Goal: Task Accomplishment & Management: Complete application form

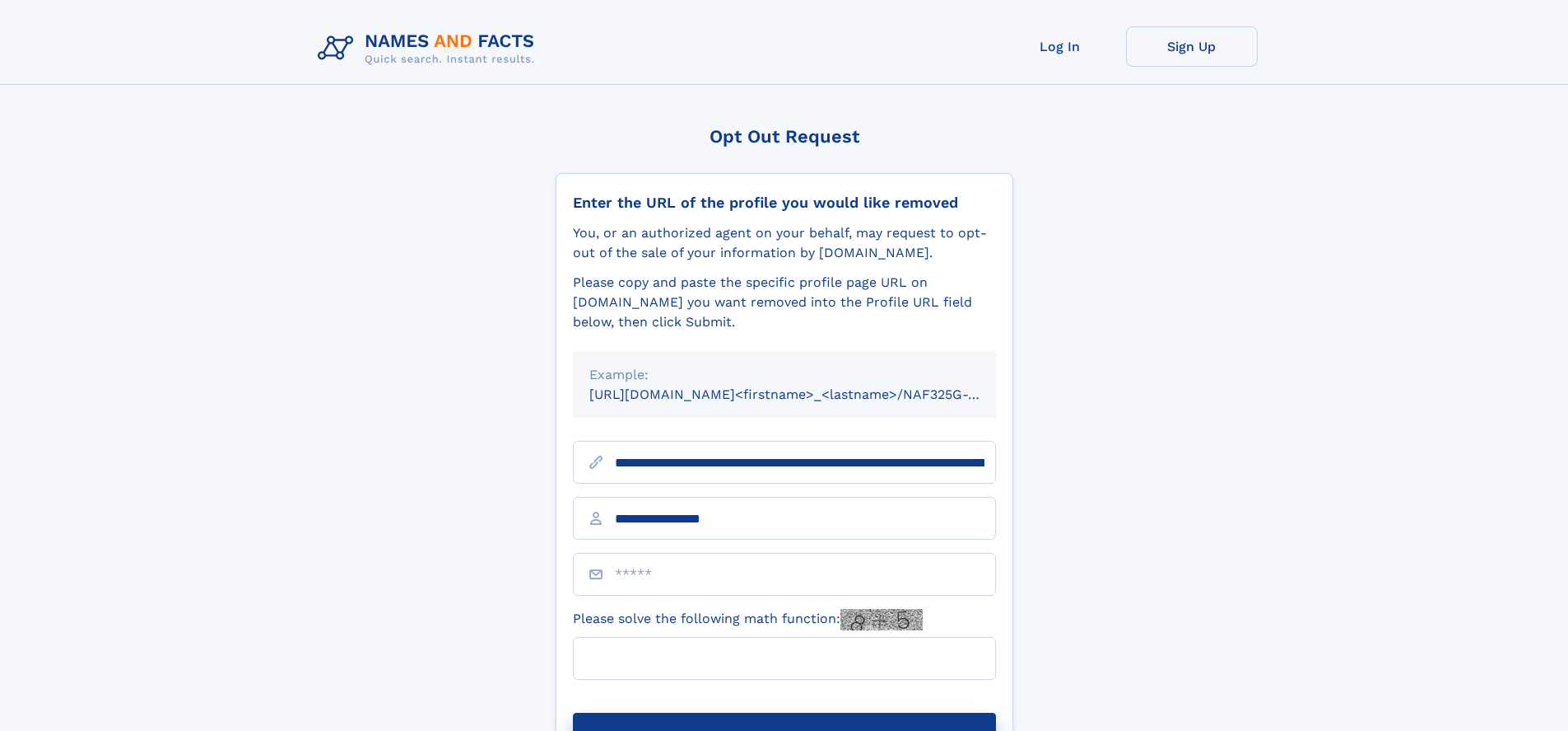
type input "**********"
type input "**"
click at [784, 713] on button "Submit Opt Out Request" at bounding box center [784, 739] width 423 height 53
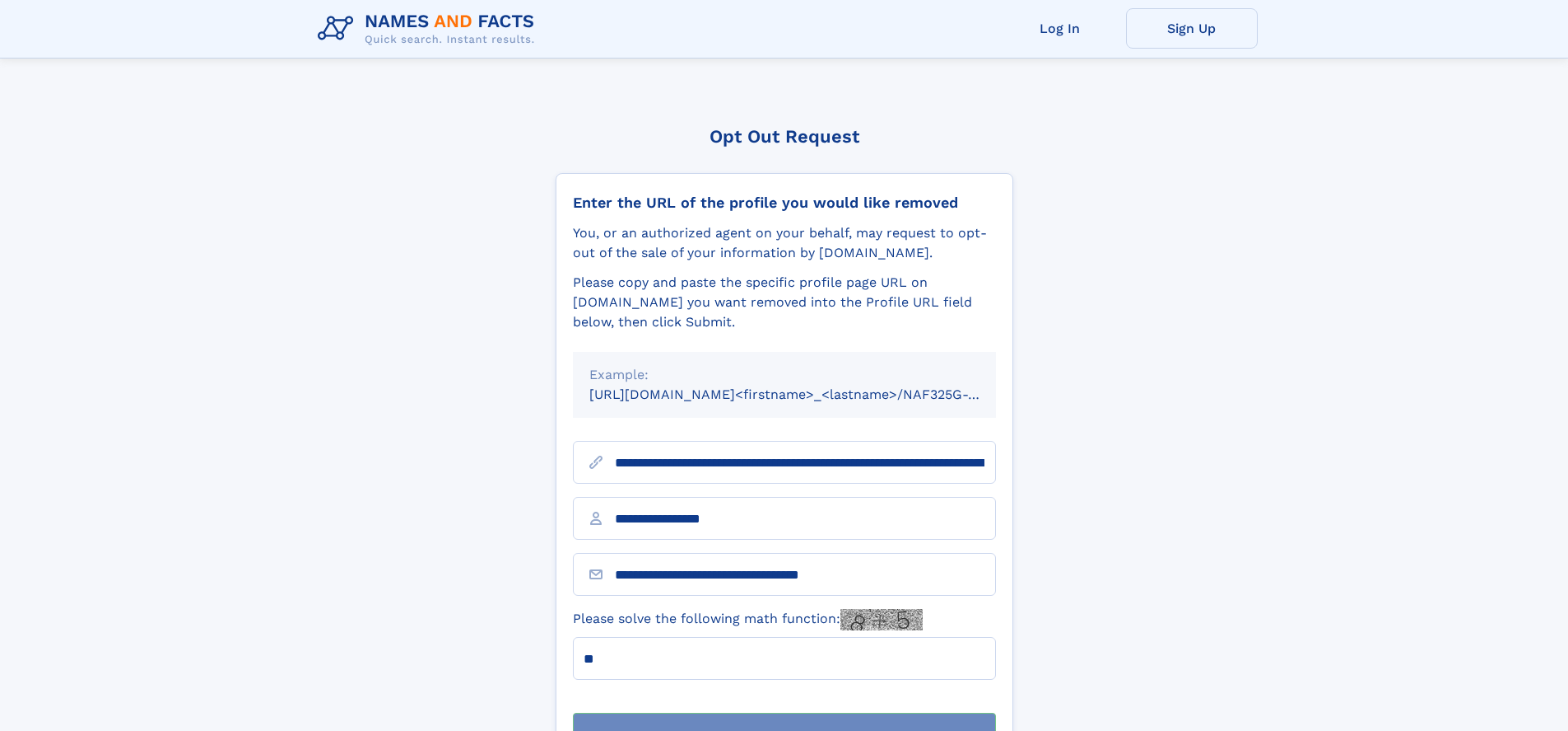
scroll to position [53, 0]
